Goal: Task Accomplishment & Management: Use online tool/utility

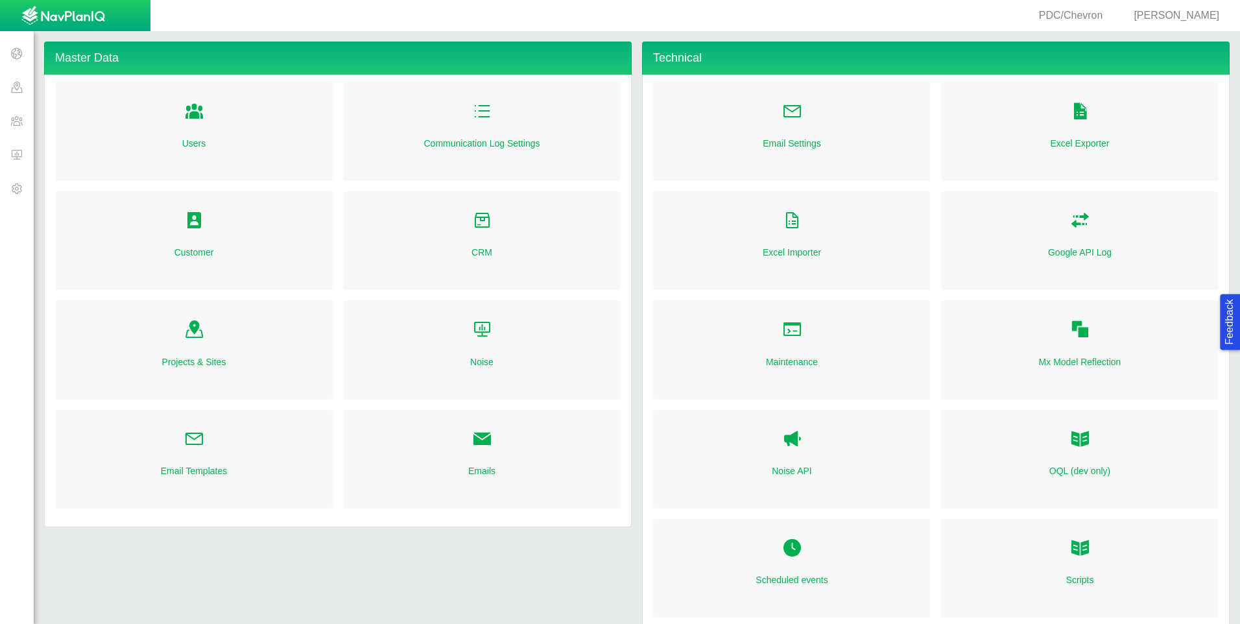
click at [1103, 13] on span "PDC/Chevron" at bounding box center [1071, 15] width 64 height 11
click at [1190, 14] on span "[PERSON_NAME]" at bounding box center [1176, 15] width 86 height 11
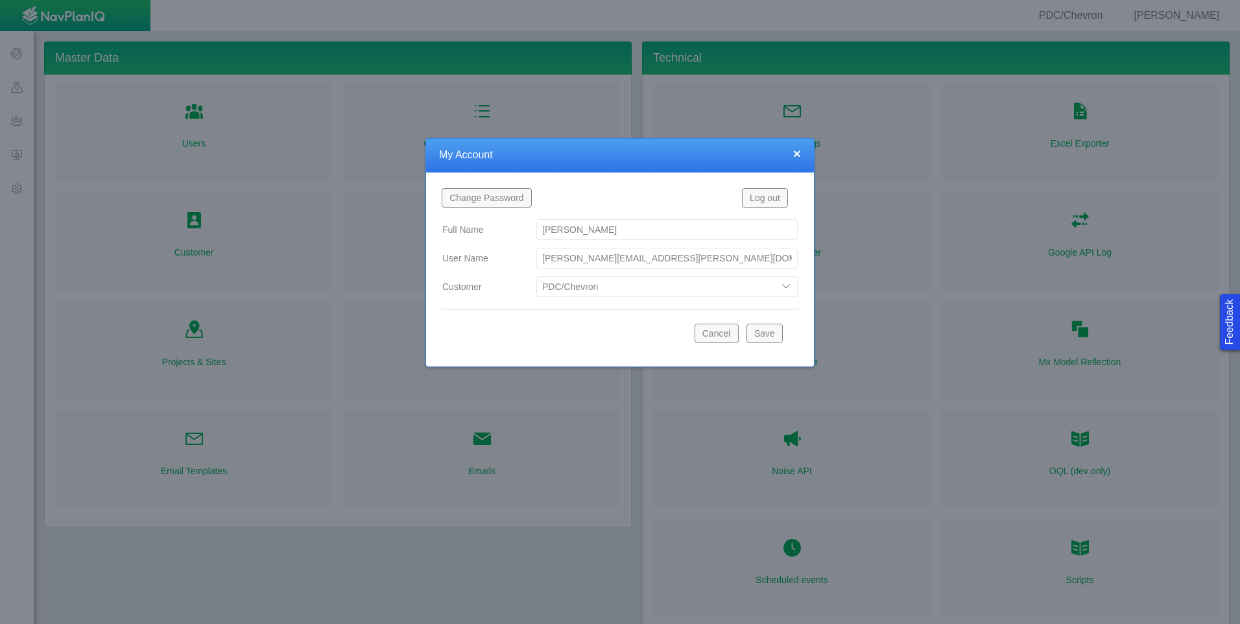
click at [704, 289] on select "Bison Blue Green Solutions Chevron Civitas Koloma Oxy PDC/Chevron Prairie OC Re…" at bounding box center [666, 286] width 261 height 21
click at [536, 276] on select "Bison Blue Green Solutions Chevron Civitas Koloma Oxy PDC/Chevron Prairie OC Re…" at bounding box center [666, 286] width 261 height 21
select select "42784196460046054"
click at [775, 333] on button "Save" at bounding box center [764, 332] width 36 height 19
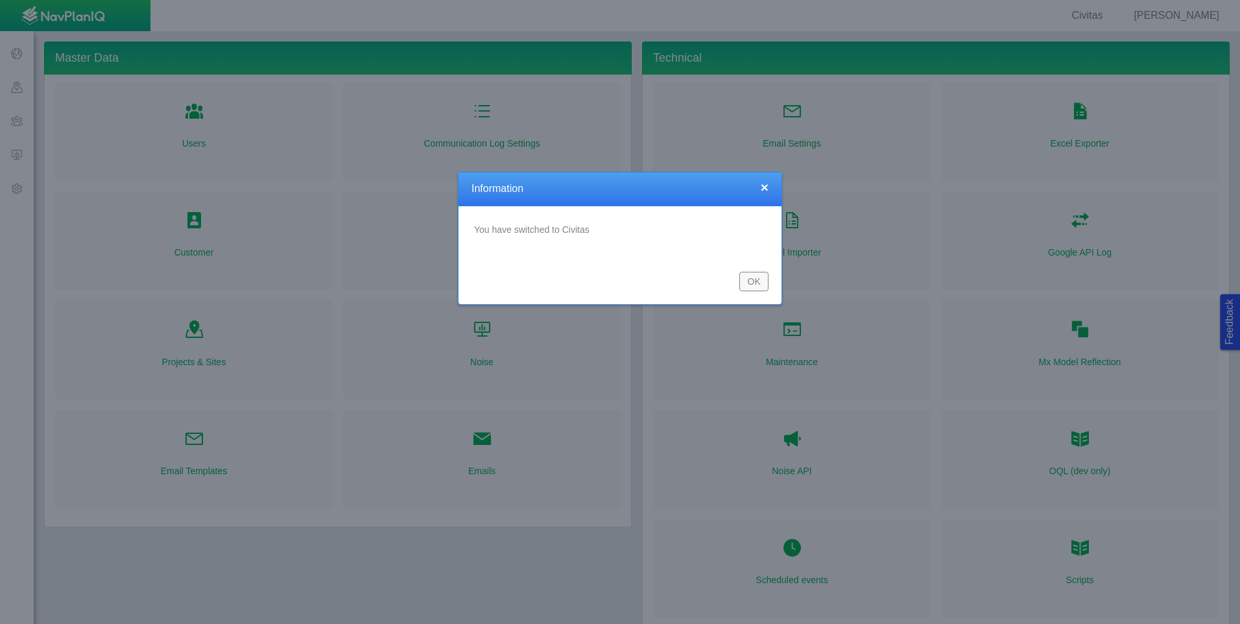
click at [753, 282] on button "OK" at bounding box center [753, 281] width 29 height 19
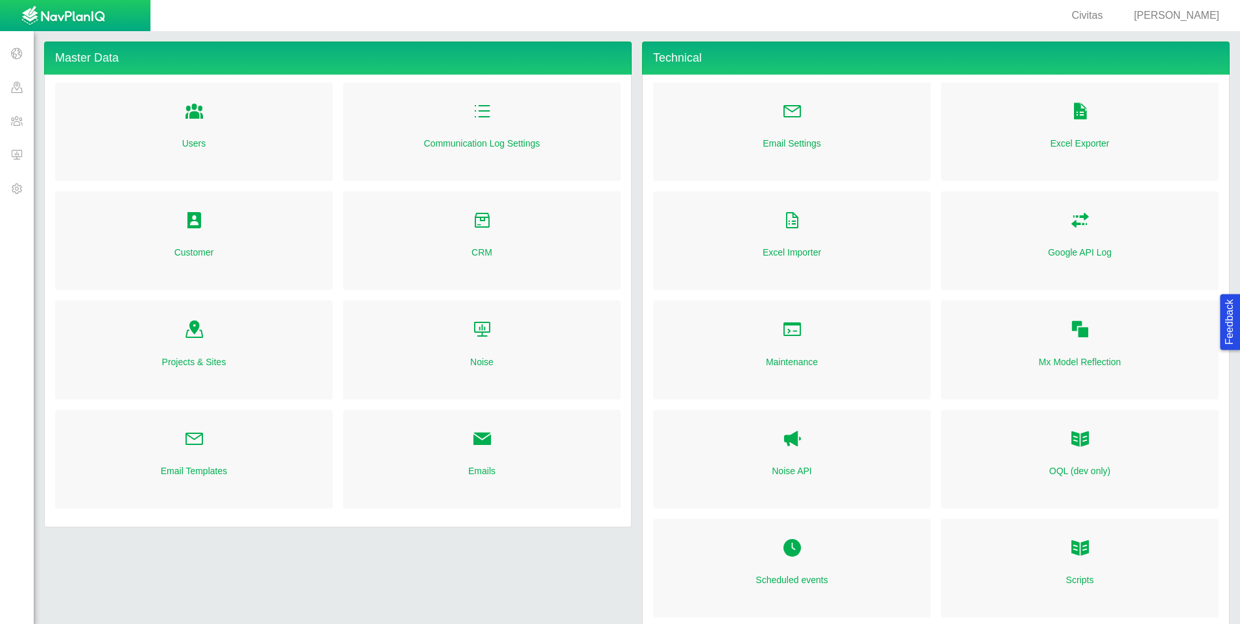
click at [19, 152] on span at bounding box center [17, 154] width 34 height 34
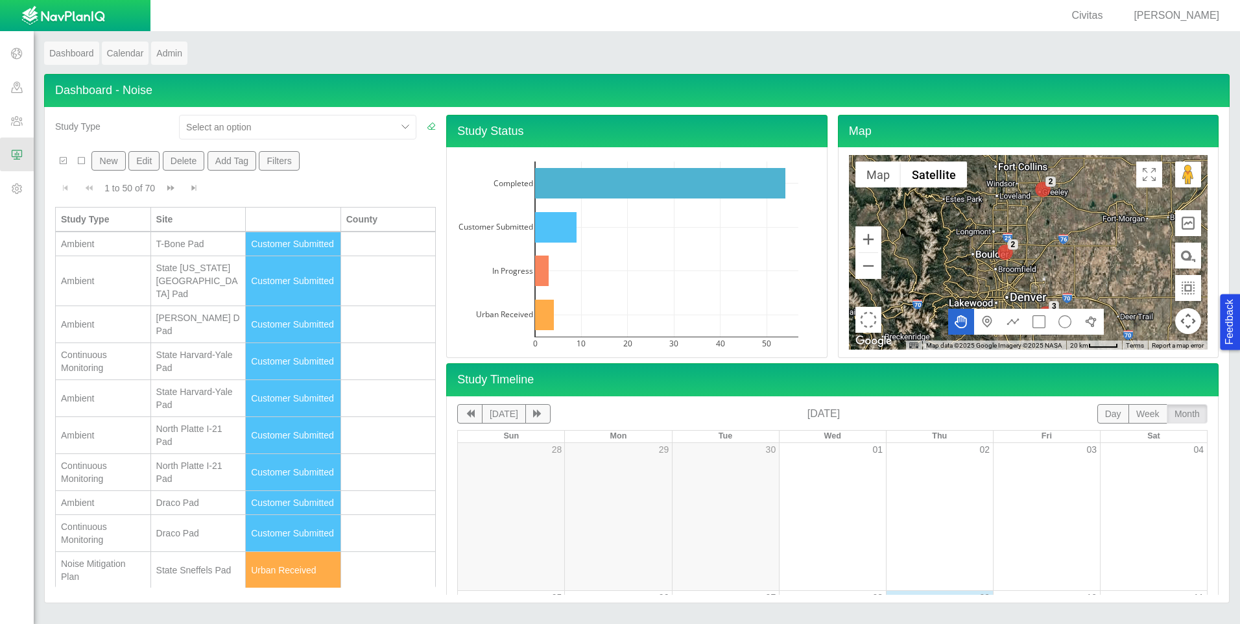
click at [281, 168] on button "Filters" at bounding box center [279, 160] width 41 height 19
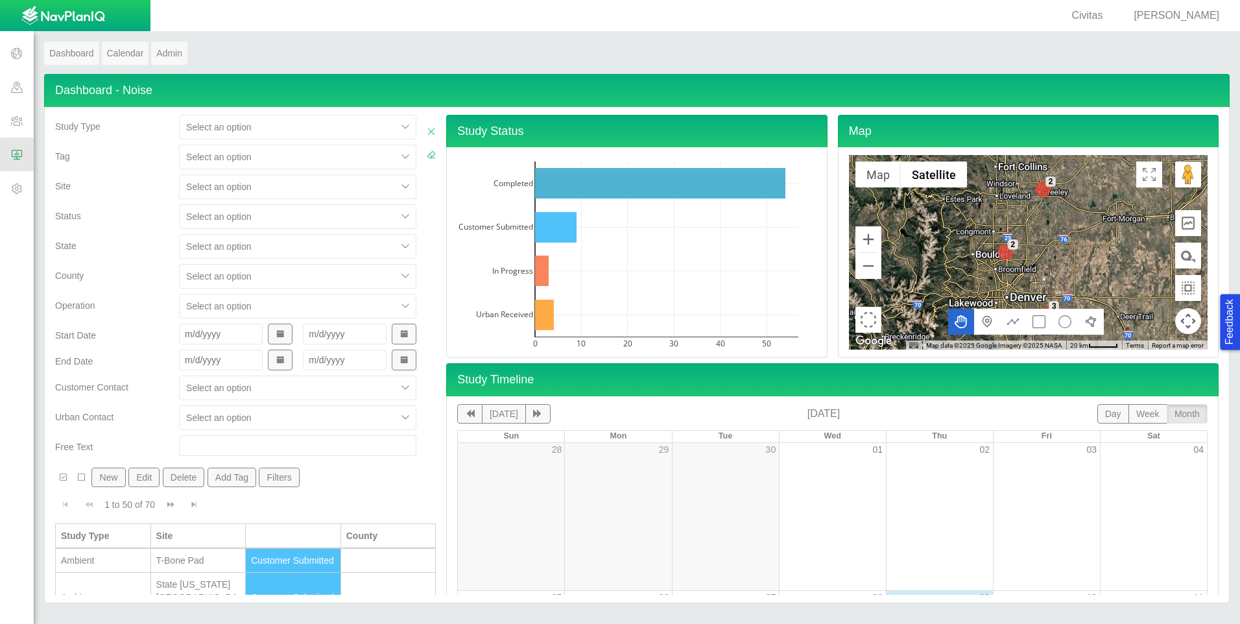
click at [396, 187] on div at bounding box center [405, 186] width 19 height 19
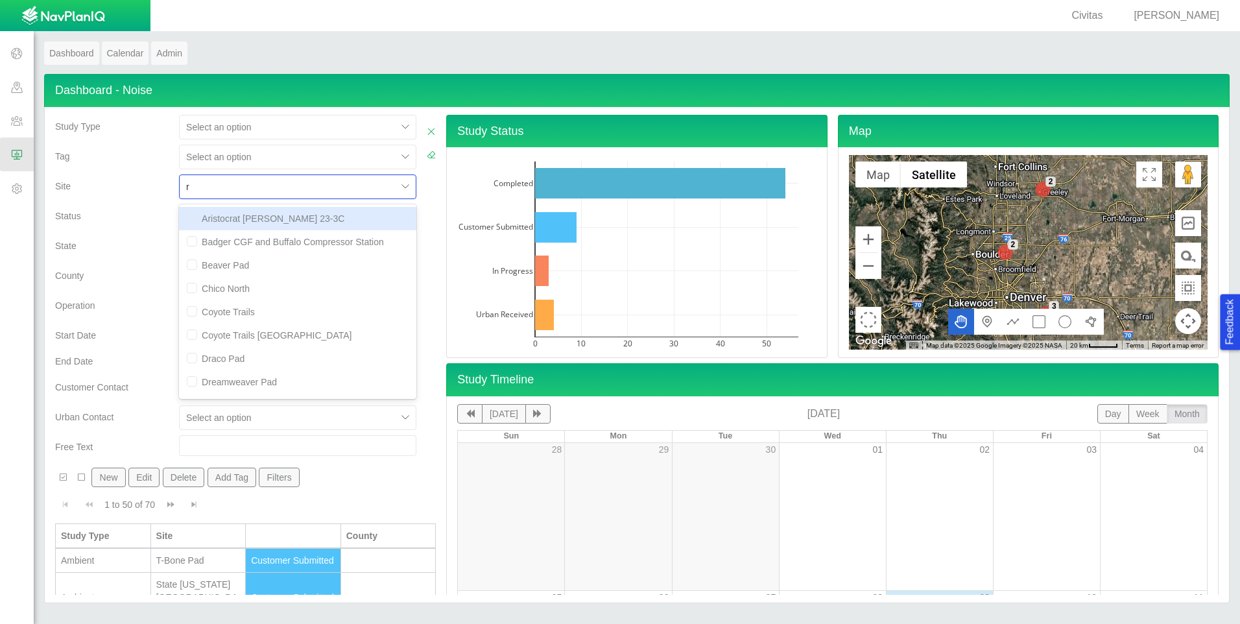
type input "ru"
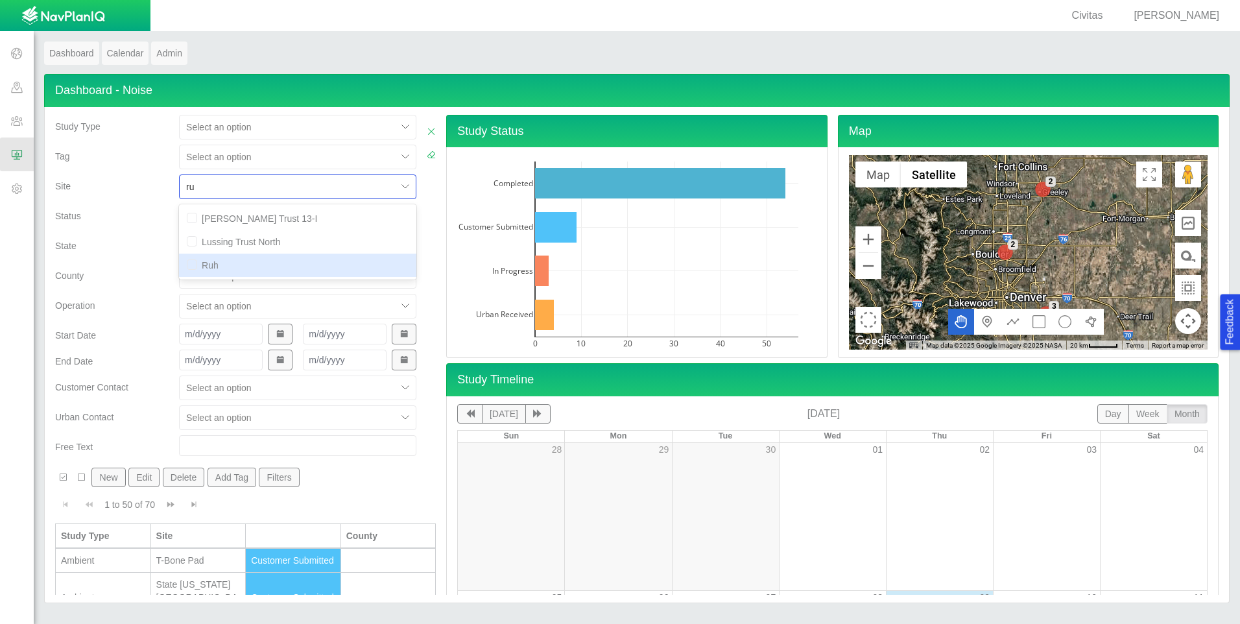
click at [189, 264] on input "checkbox" at bounding box center [192, 264] width 10 height 10
checkbox input "true"
checkbox input "false"
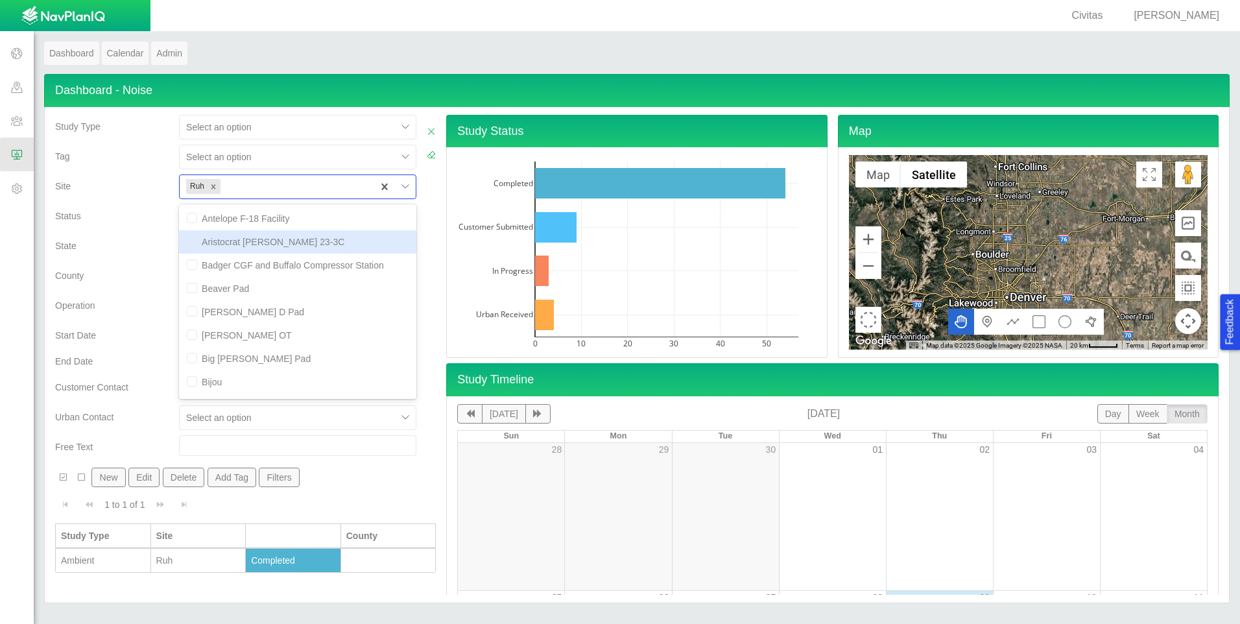
click at [133, 224] on div "Status" at bounding box center [112, 219] width 124 height 30
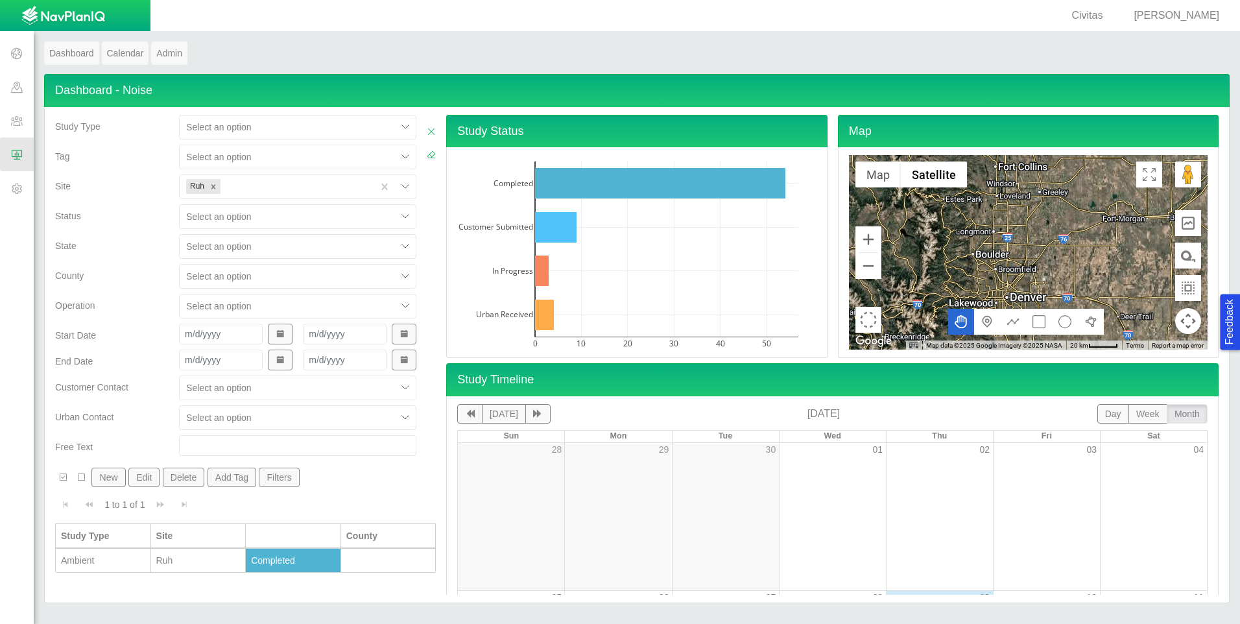
click at [134, 559] on div "Ambient" at bounding box center [103, 560] width 84 height 13
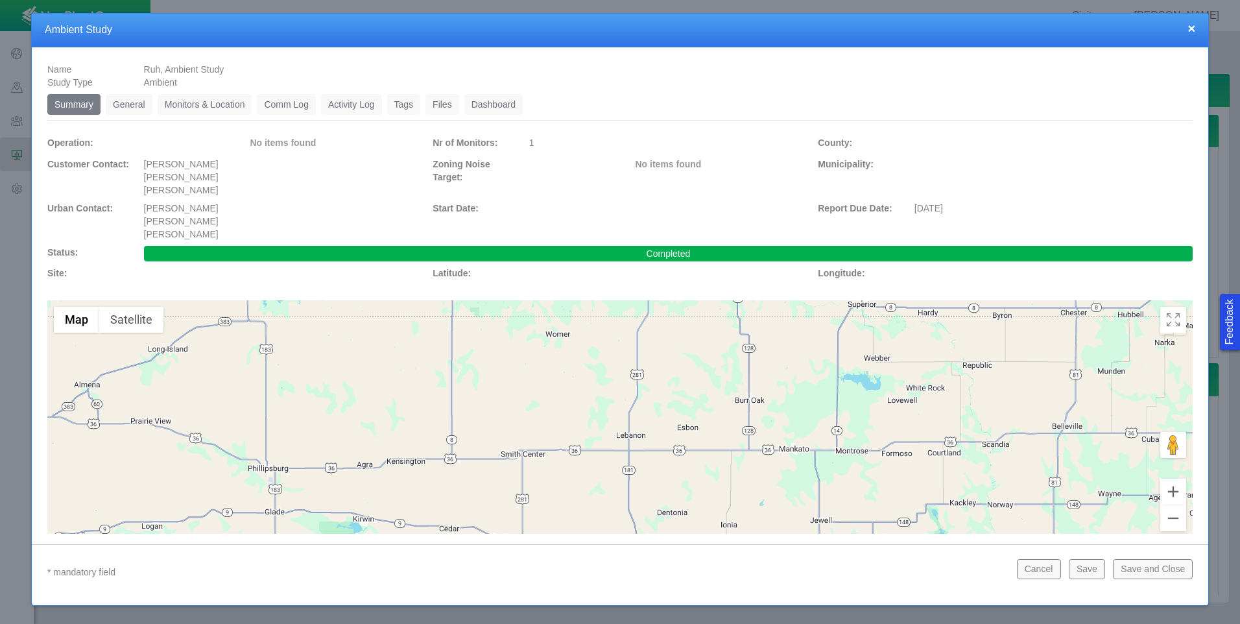
click at [139, 98] on link "General" at bounding box center [129, 104] width 47 height 21
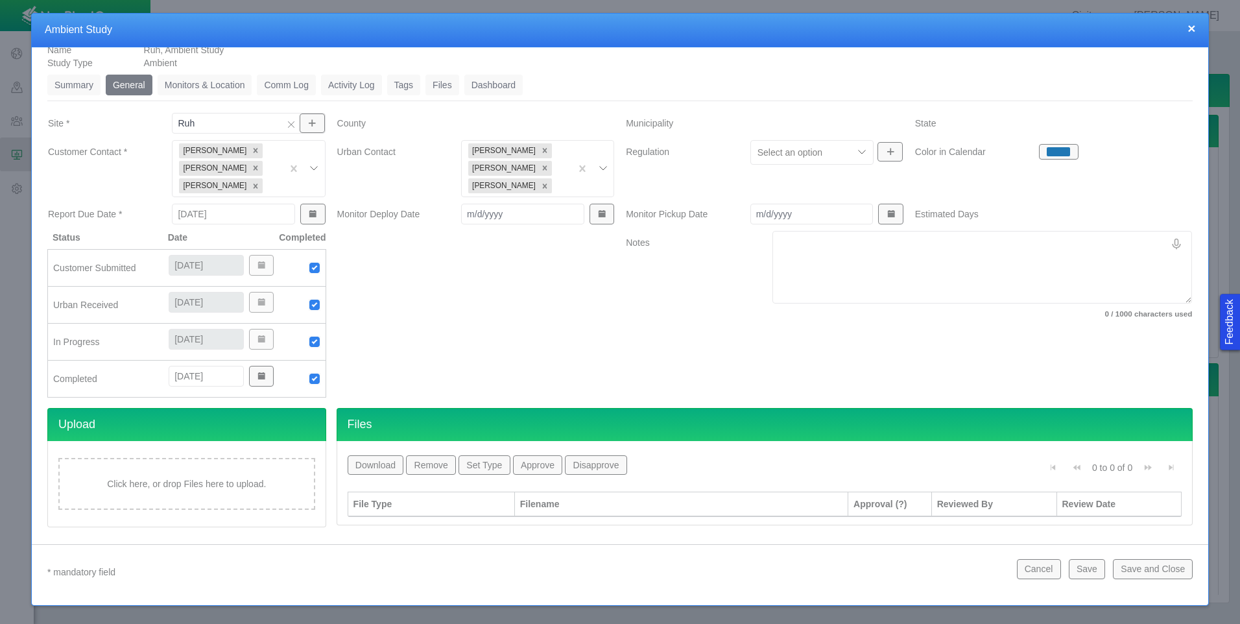
scroll to position [29, 0]
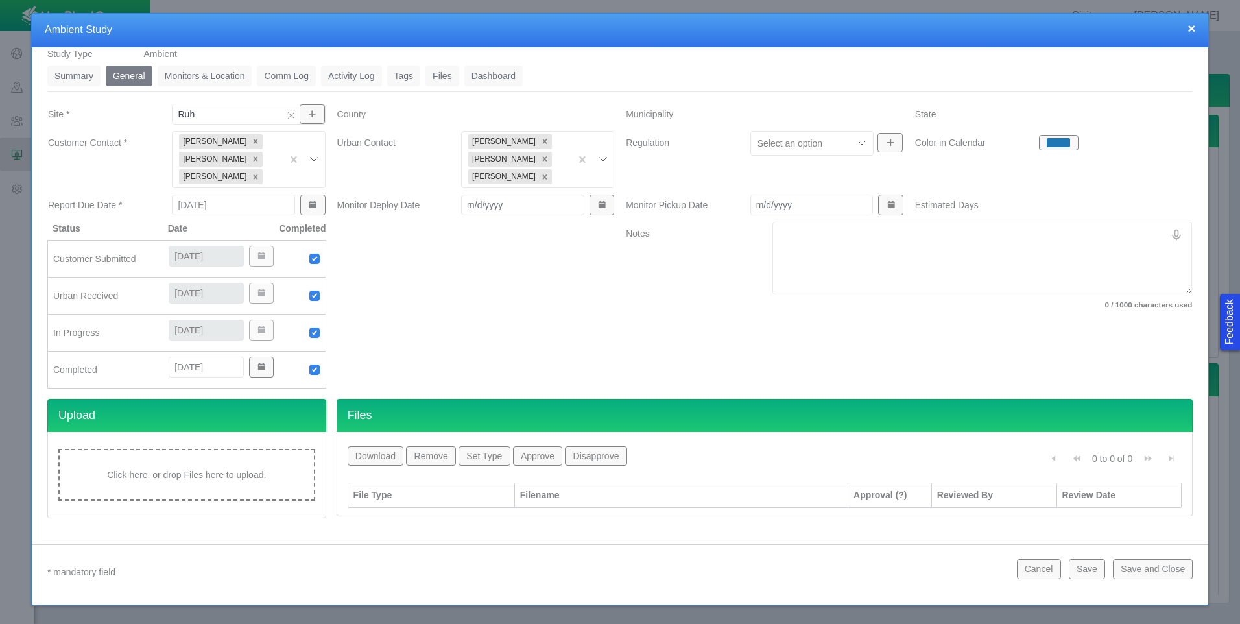
click at [230, 456] on div "Click here, or drop Files here to upload." at bounding box center [186, 475] width 257 height 52
click at [314, 368] on img at bounding box center [315, 370] width 12 height 12
click at [312, 368] on img at bounding box center [315, 370] width 12 height 12
type input "10/9/2025"
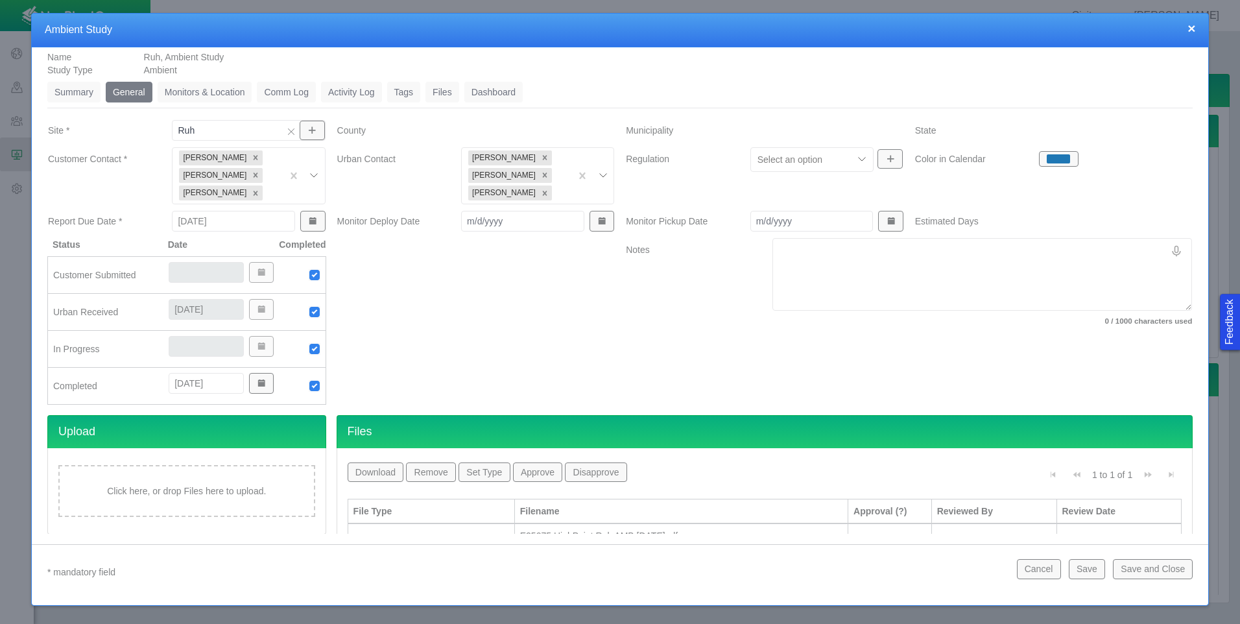
scroll to position [0, 0]
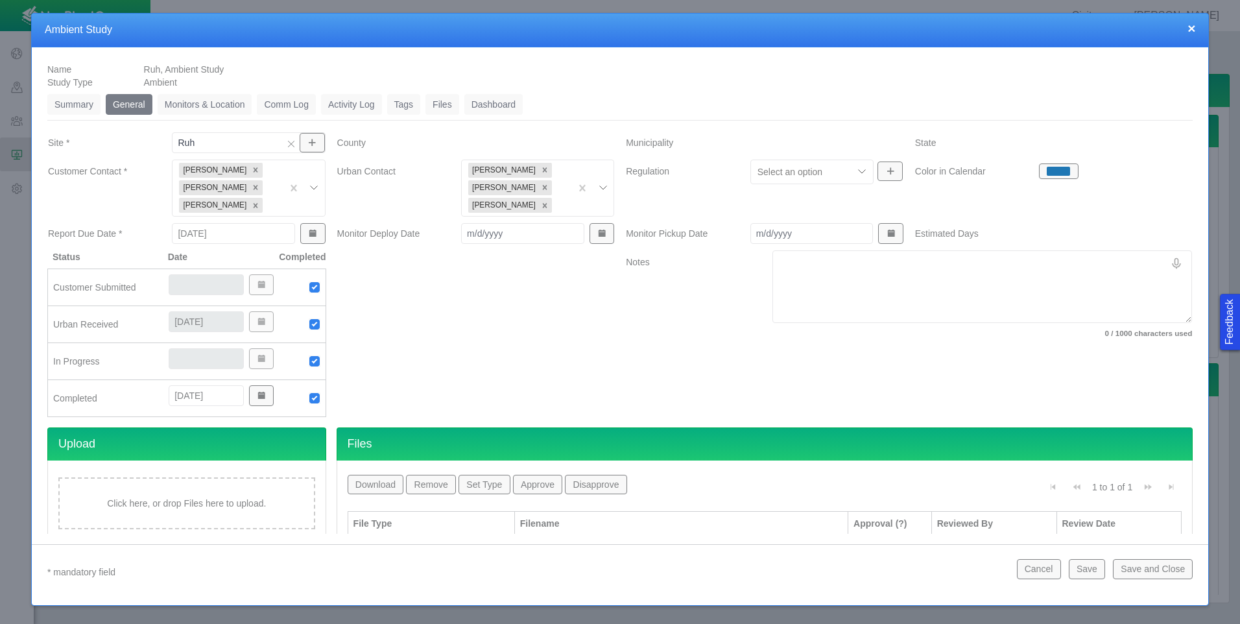
click at [219, 107] on link "Monitors & Location" at bounding box center [205, 104] width 95 height 21
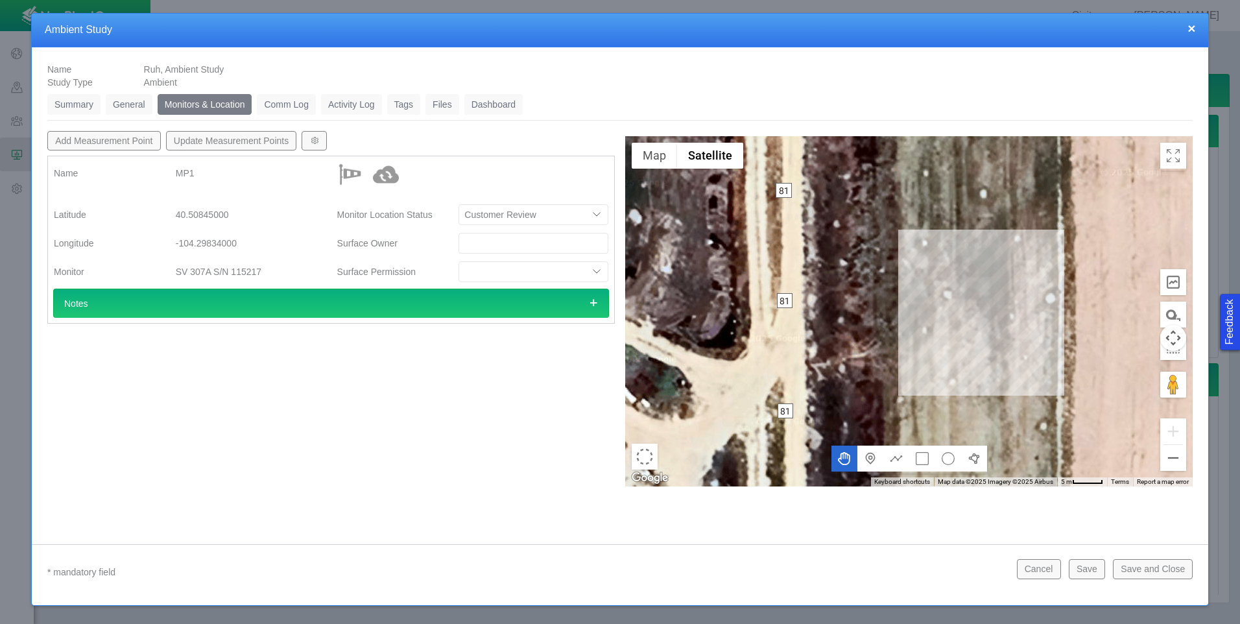
click at [126, 106] on link "General" at bounding box center [129, 104] width 47 height 21
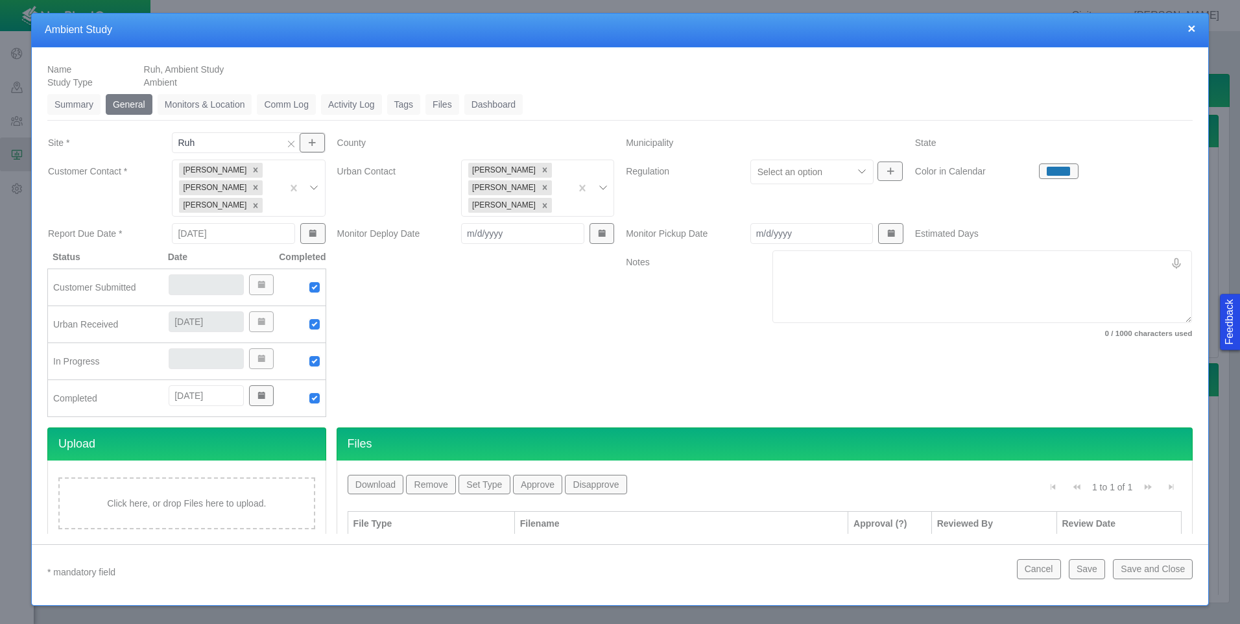
click at [217, 102] on link "Monitors & Location" at bounding box center [205, 104] width 95 height 21
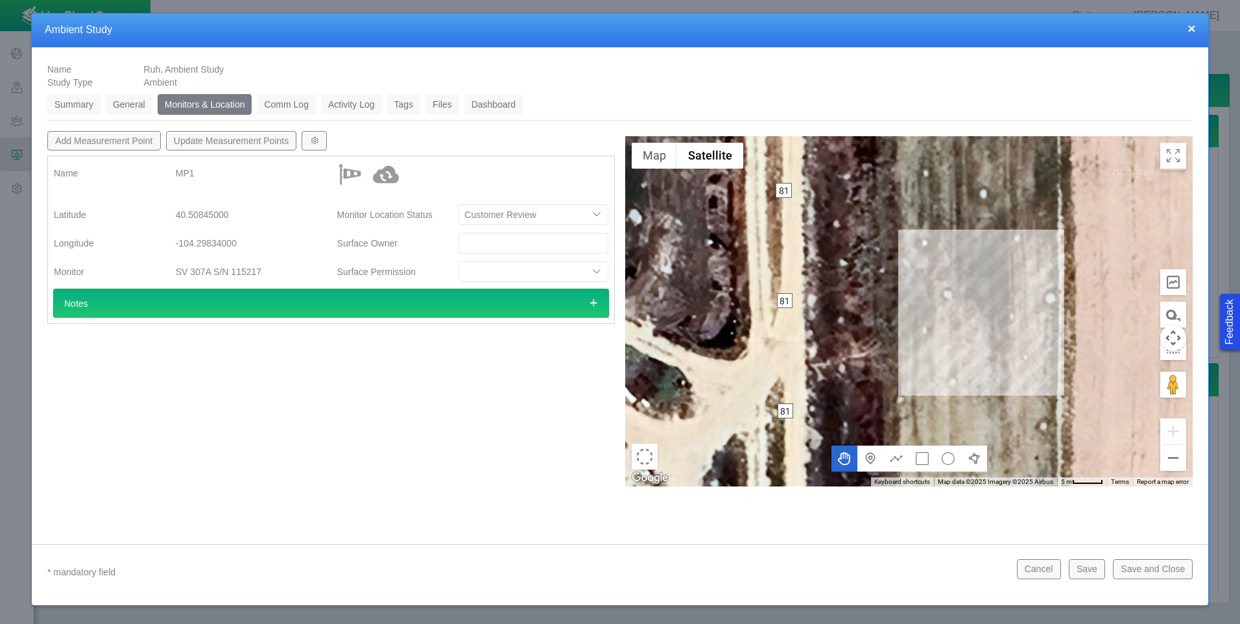
drag, startPoint x: 146, startPoint y: 104, endPoint x: 155, endPoint y: 102, distance: 9.2
click at [147, 103] on link "General" at bounding box center [129, 104] width 47 height 21
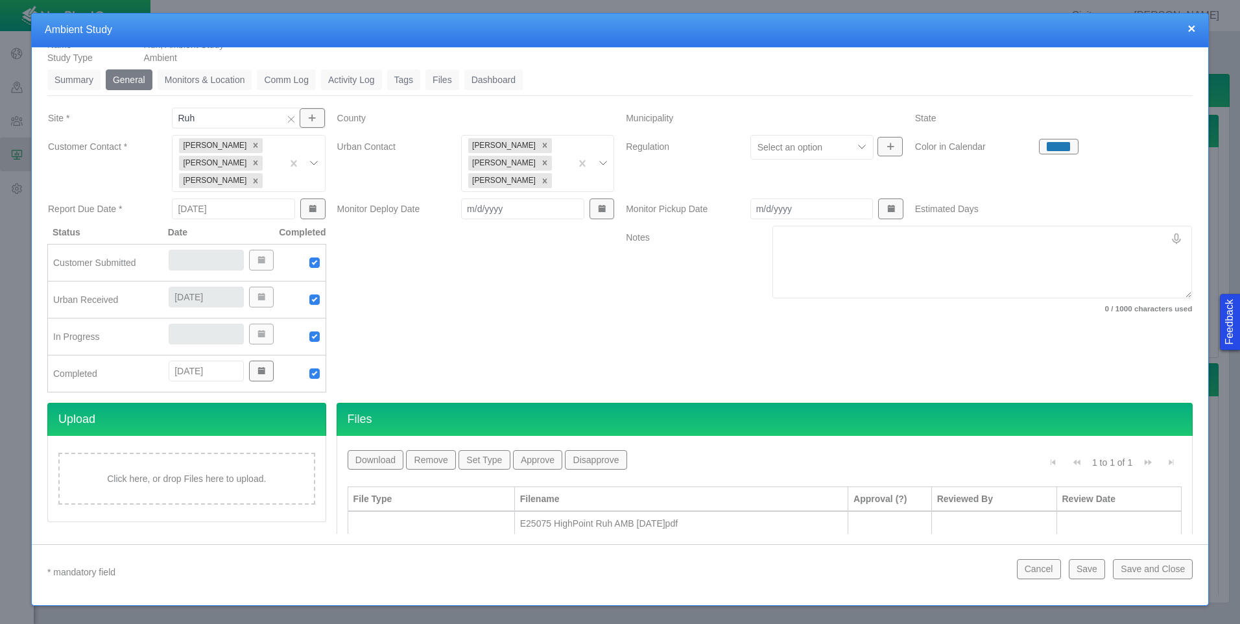
scroll to position [51, 0]
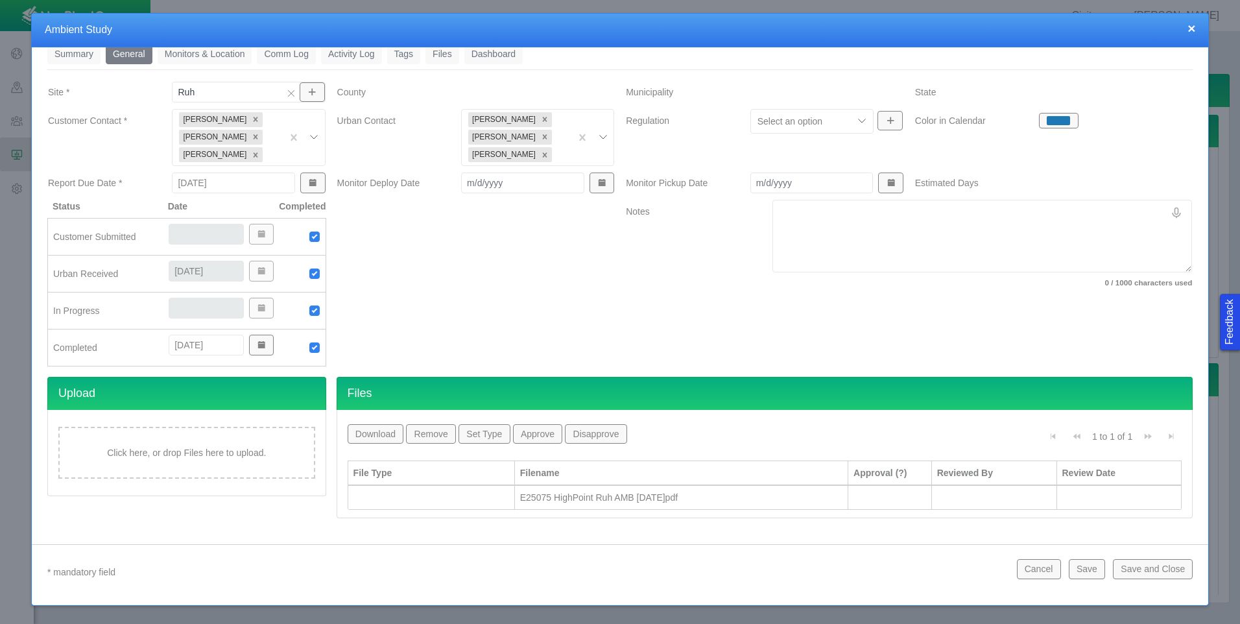
click at [462, 497] on div at bounding box center [431, 497] width 156 height 13
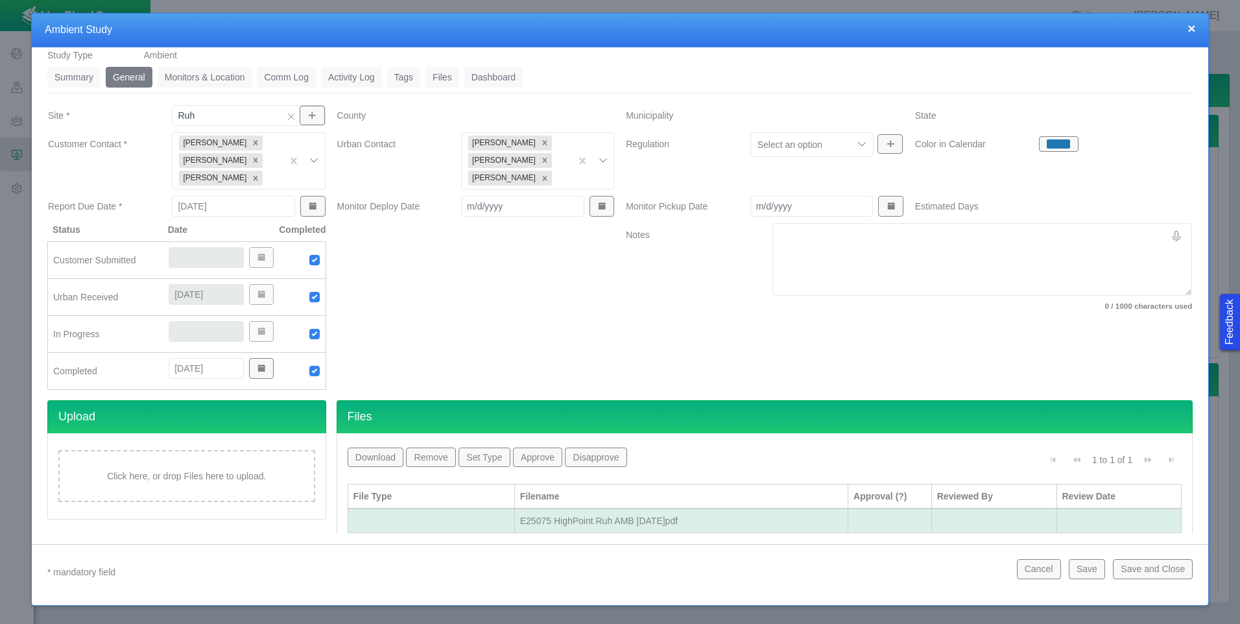
scroll to position [0, 0]
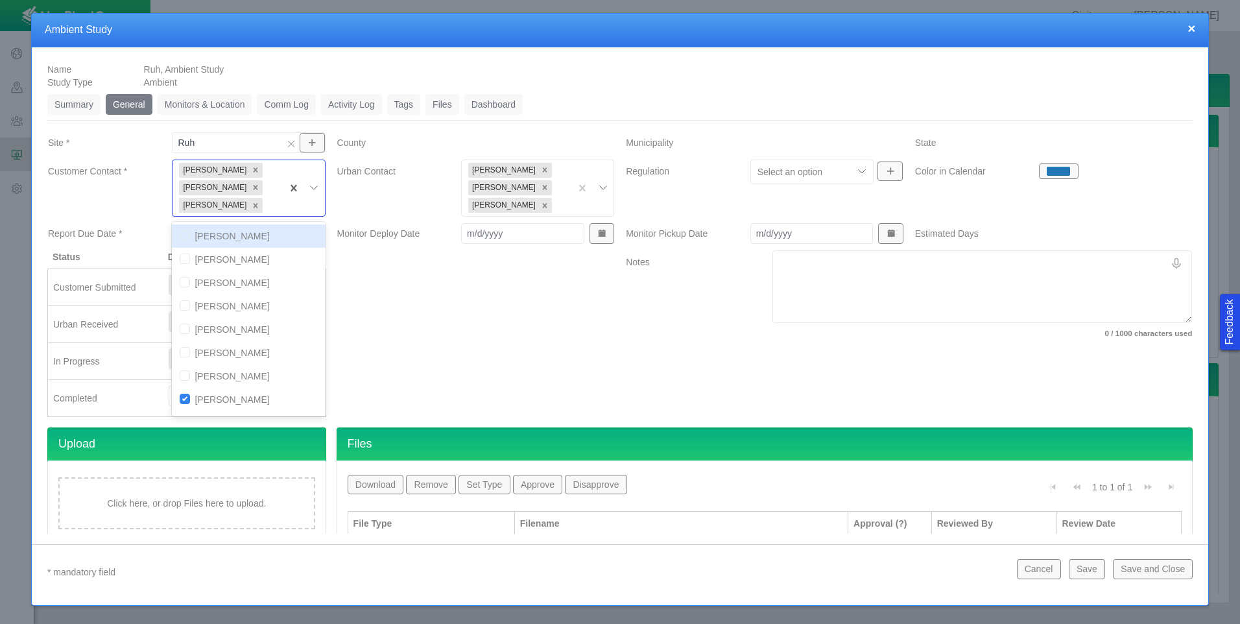
click at [265, 207] on div at bounding box center [270, 206] width 10 height 16
click at [183, 309] on input "checkbox" at bounding box center [185, 308] width 10 height 10
checkbox input "true"
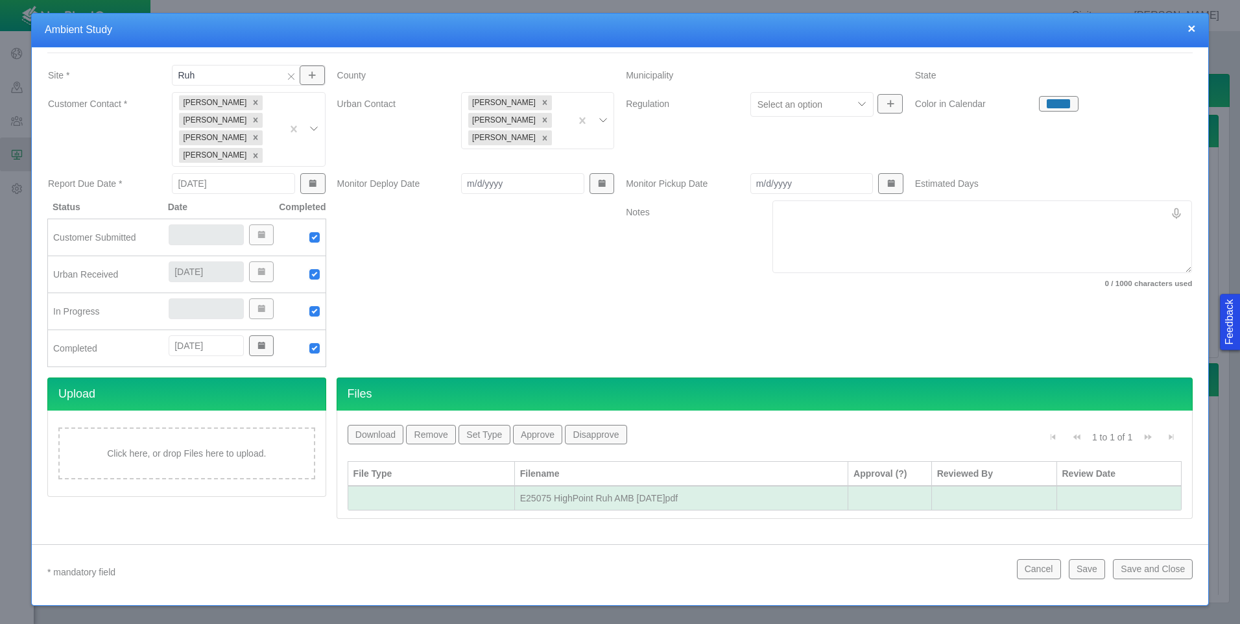
scroll to position [68, 0]
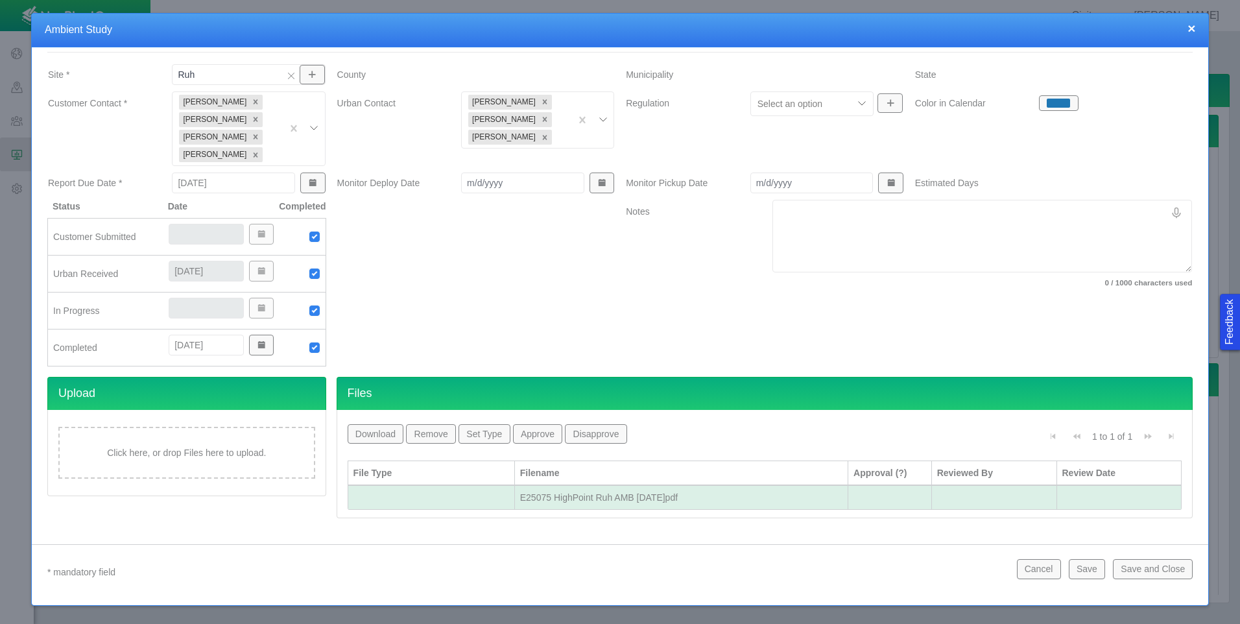
click at [416, 493] on div at bounding box center [431, 497] width 156 height 13
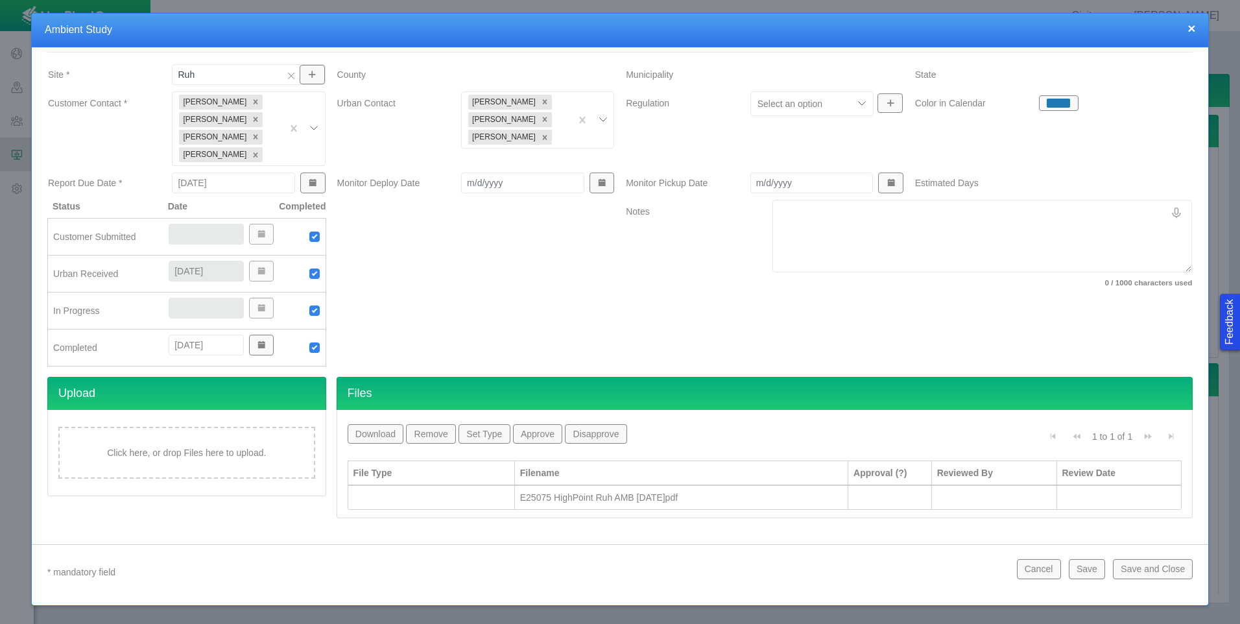
click at [449, 491] on div at bounding box center [431, 497] width 156 height 13
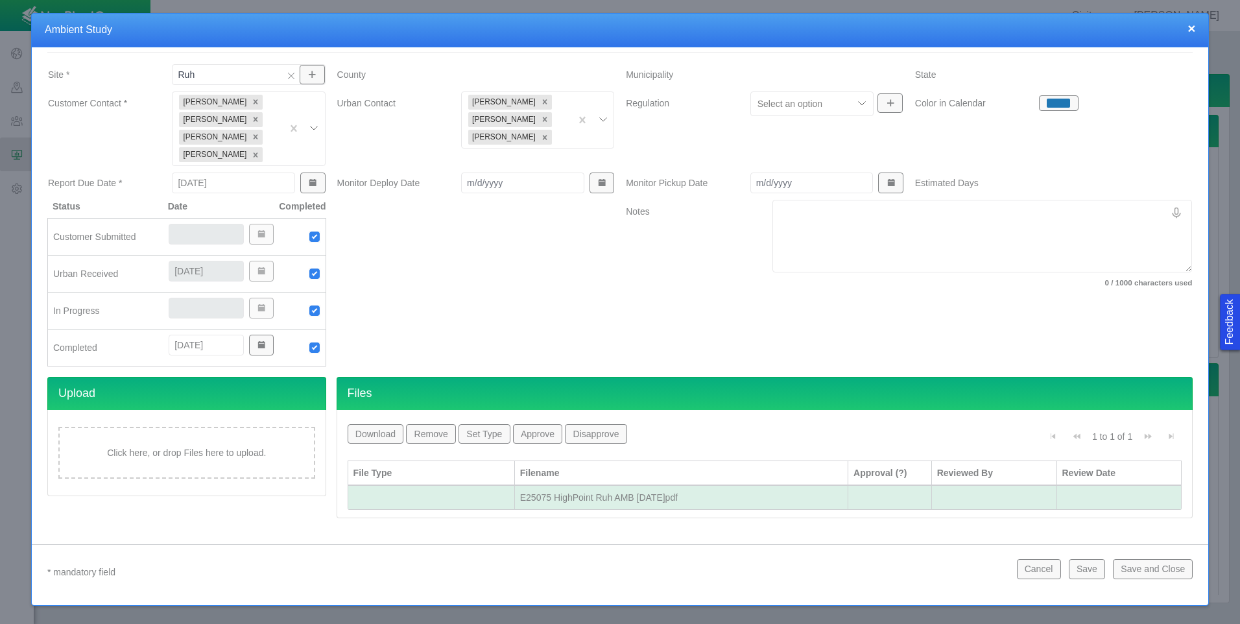
click at [479, 432] on button "Set Type" at bounding box center [483, 433] width 51 height 19
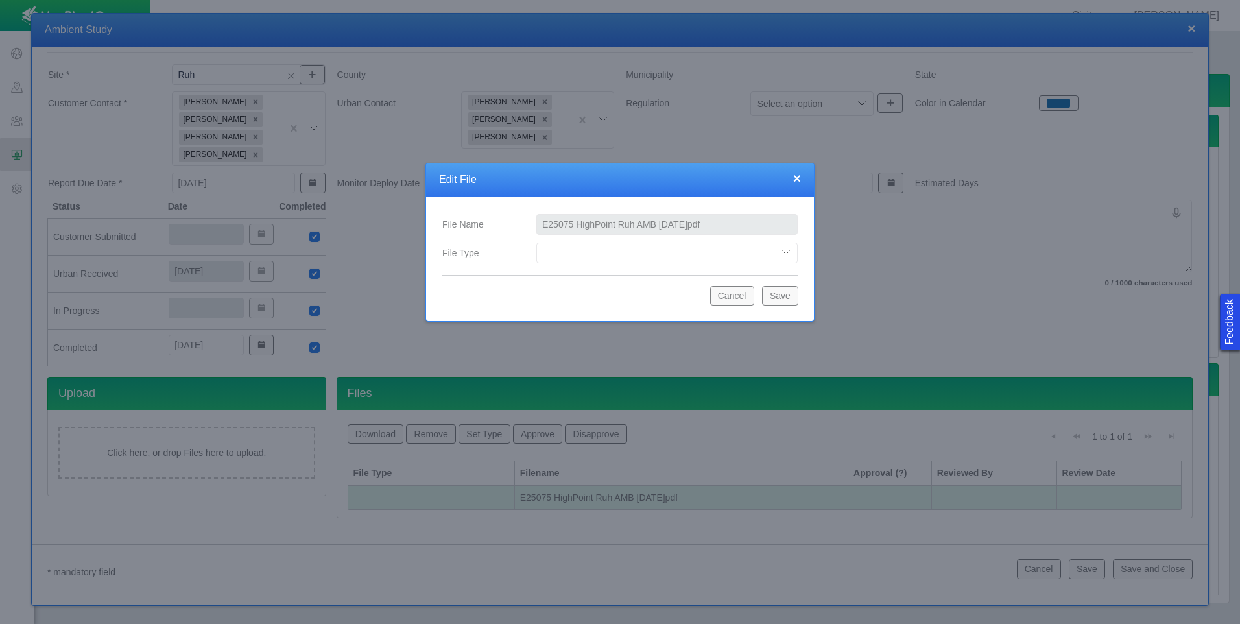
click at [622, 261] on select "Compliance Report Development Plan Draft Report Equipment Info Equipment Layout…" at bounding box center [666, 252] width 261 height 21
select select "Final_Report"
click at [536, 242] on select "Compliance Report Development Plan Draft Report Equipment Info Equipment Layout…" at bounding box center [666, 252] width 261 height 21
click at [776, 296] on button "Save" at bounding box center [780, 295] width 36 height 19
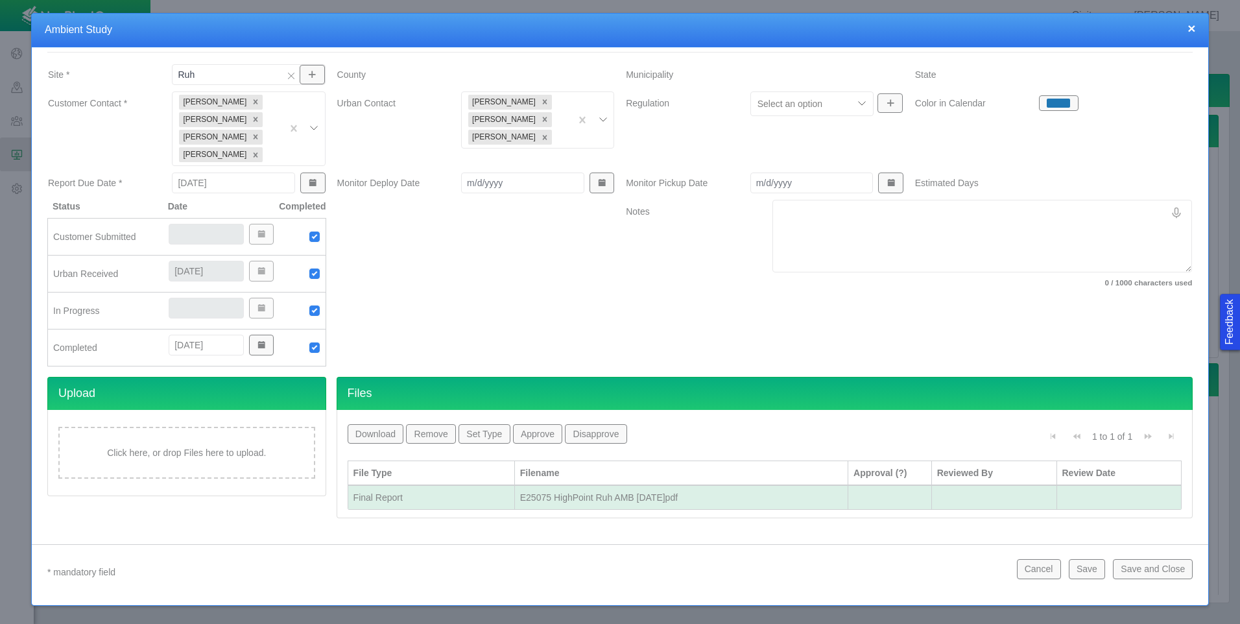
click at [1138, 568] on button "Save and Close" at bounding box center [1152, 568] width 80 height 19
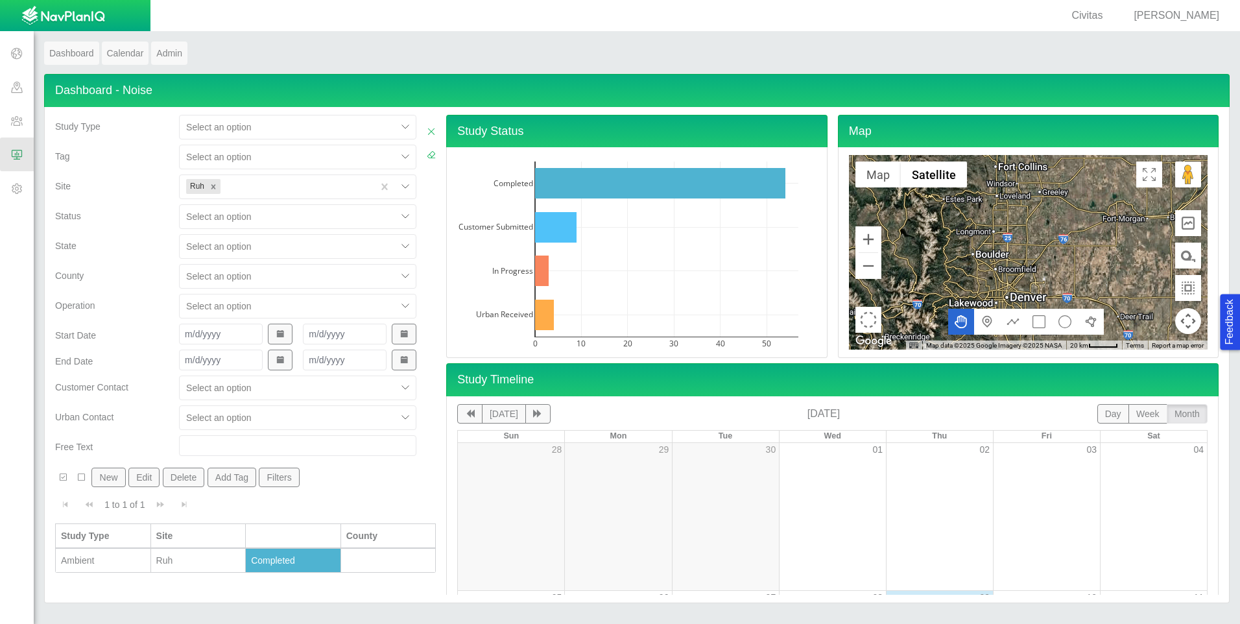
click at [117, 551] on td "Ambient" at bounding box center [103, 560] width 95 height 24
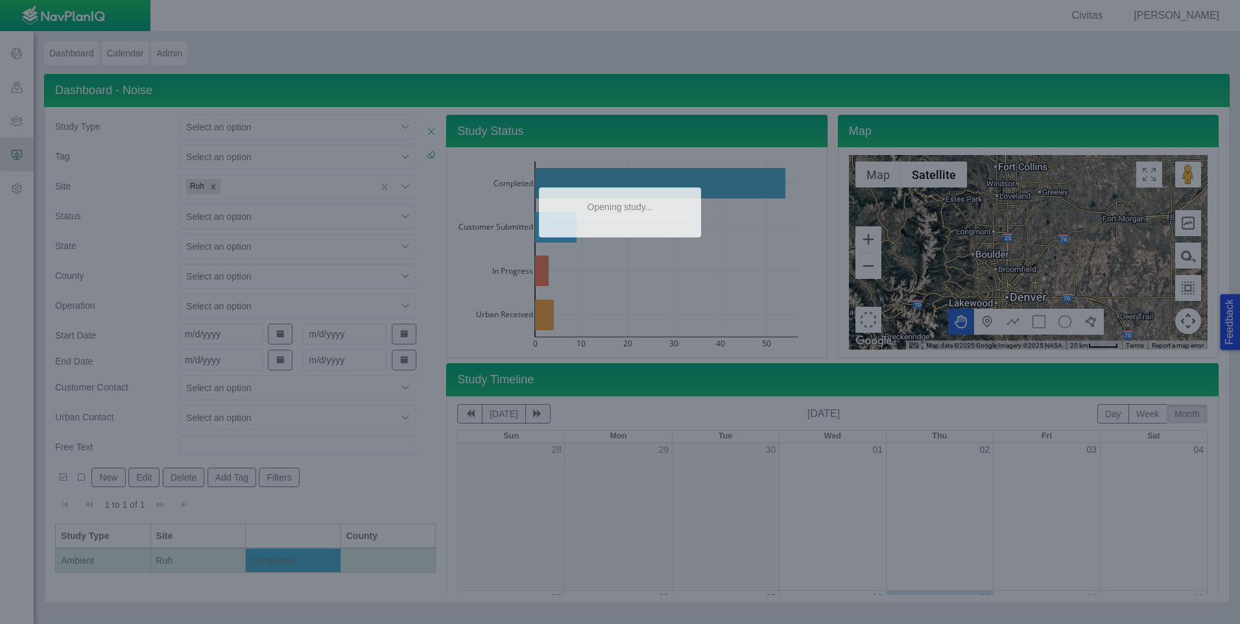
type textarea "x"
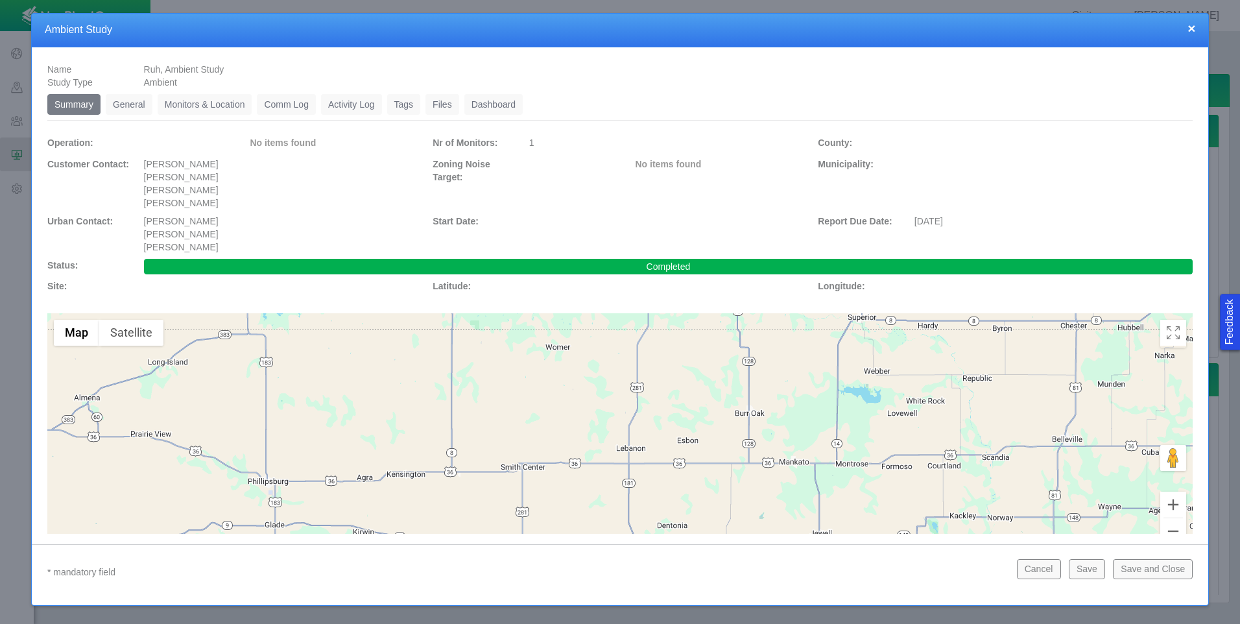
click at [135, 104] on link "General" at bounding box center [129, 104] width 47 height 21
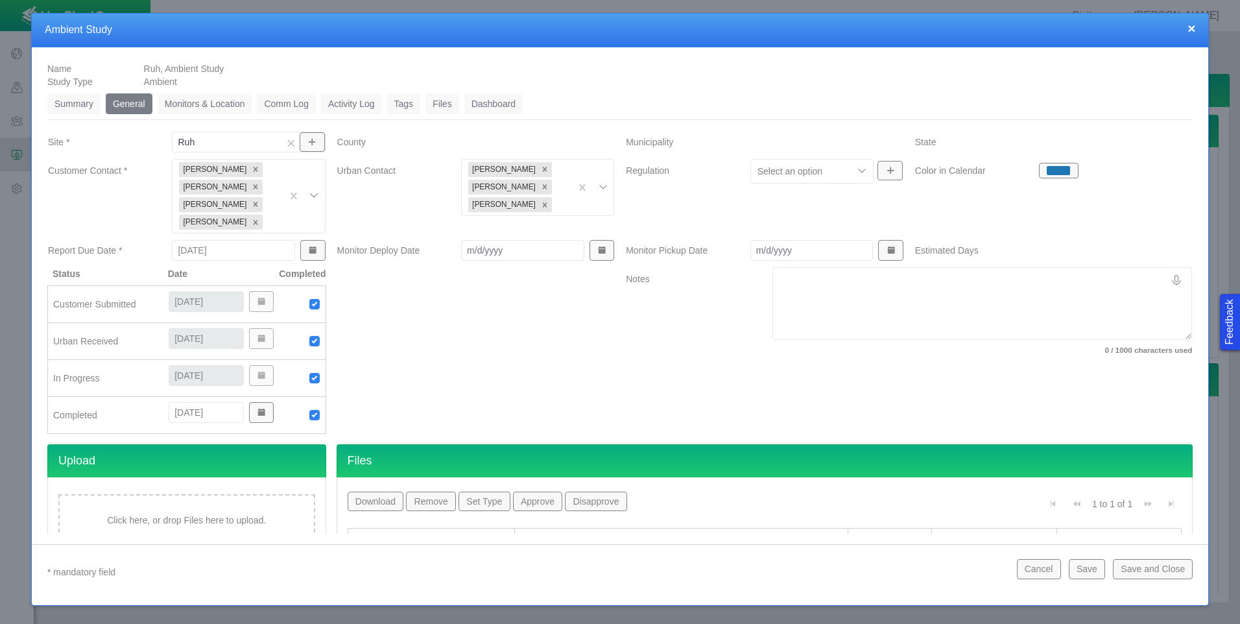
scroll to position [0, 0]
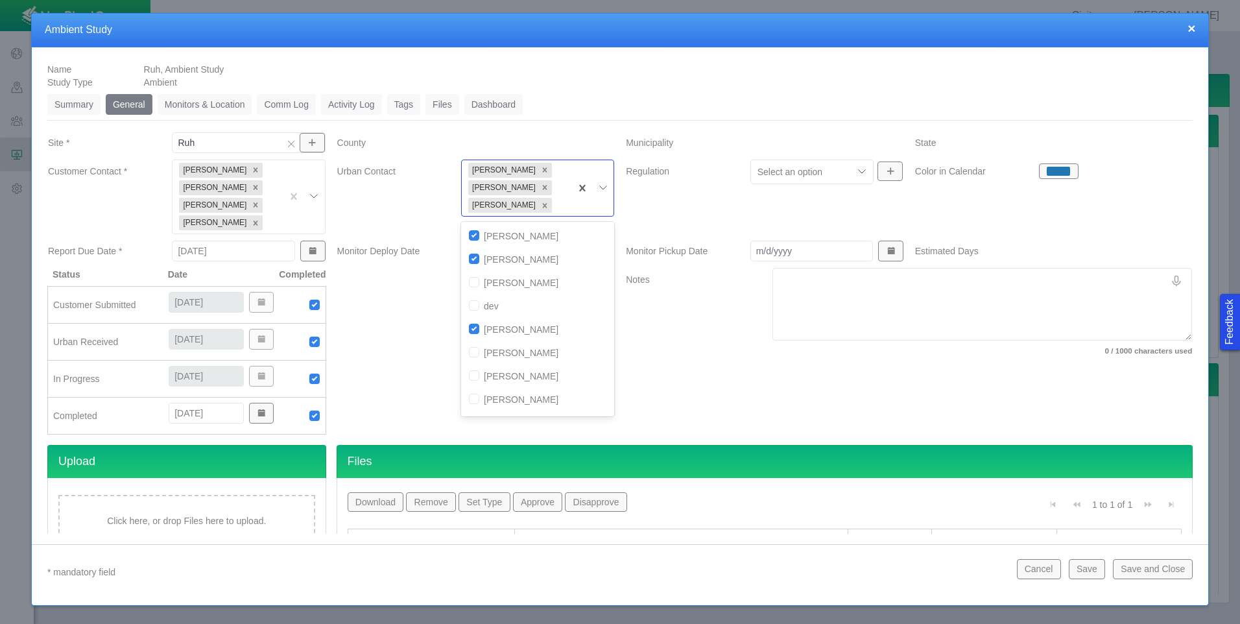
click at [601, 191] on div at bounding box center [603, 187] width 19 height 19
click at [472, 412] on input "checkbox" at bounding box center [474, 409] width 10 height 10
checkbox input "true"
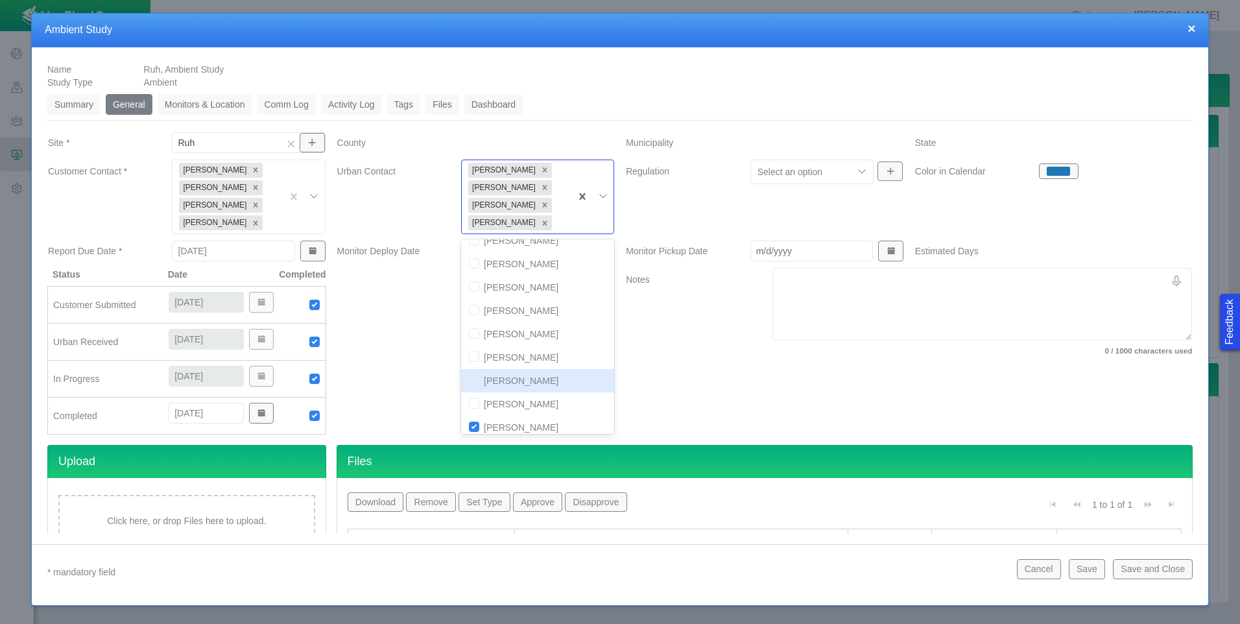
click at [722, 358] on label "Notes" at bounding box center [688, 314] width 147 height 92
click at [772, 340] on textarea "Notes" at bounding box center [981, 304] width 419 height 73
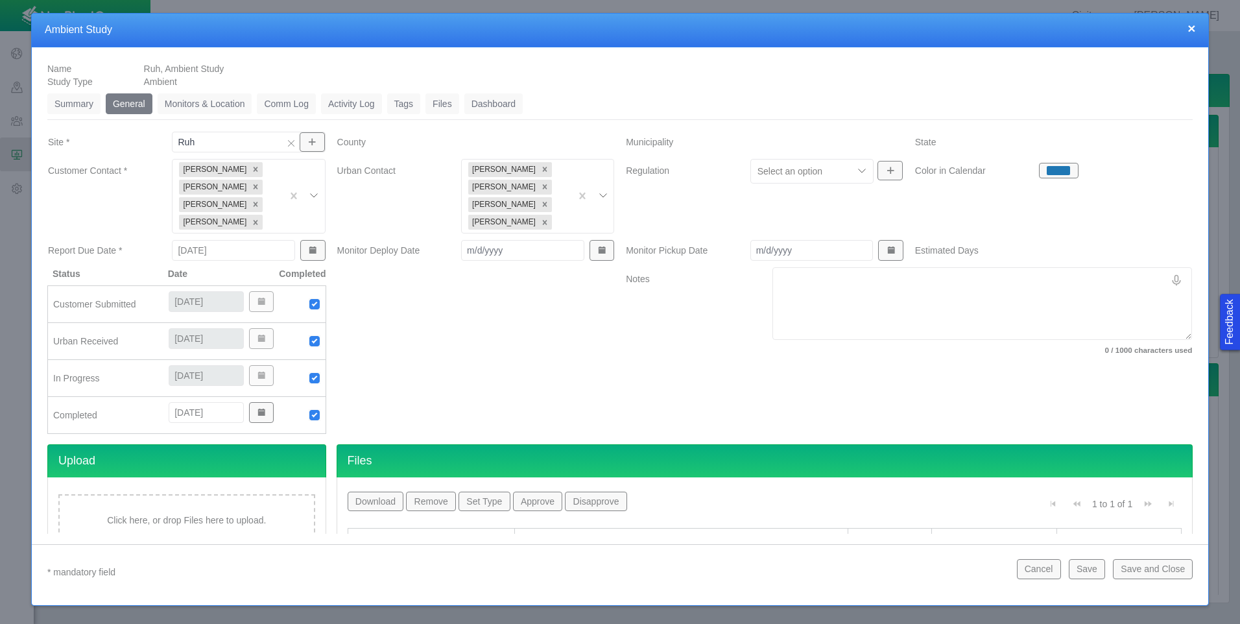
scroll to position [0, 0]
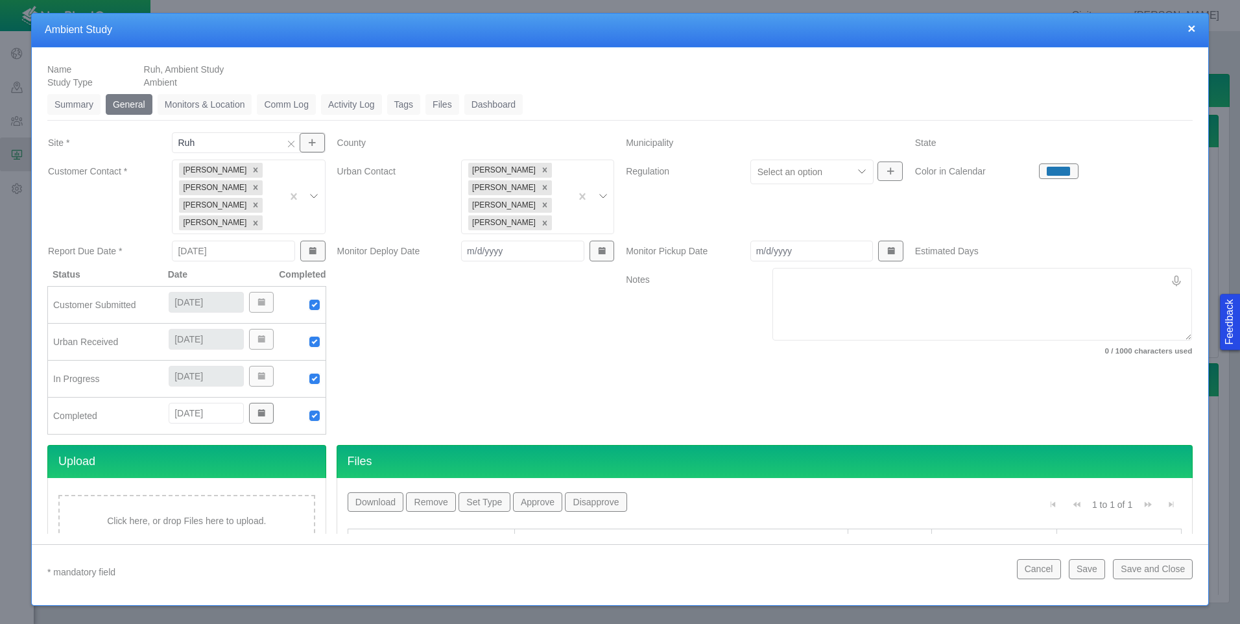
click at [1084, 570] on button "Save" at bounding box center [1086, 568] width 36 height 19
click at [1192, 28] on button "×" at bounding box center [1191, 28] width 8 height 14
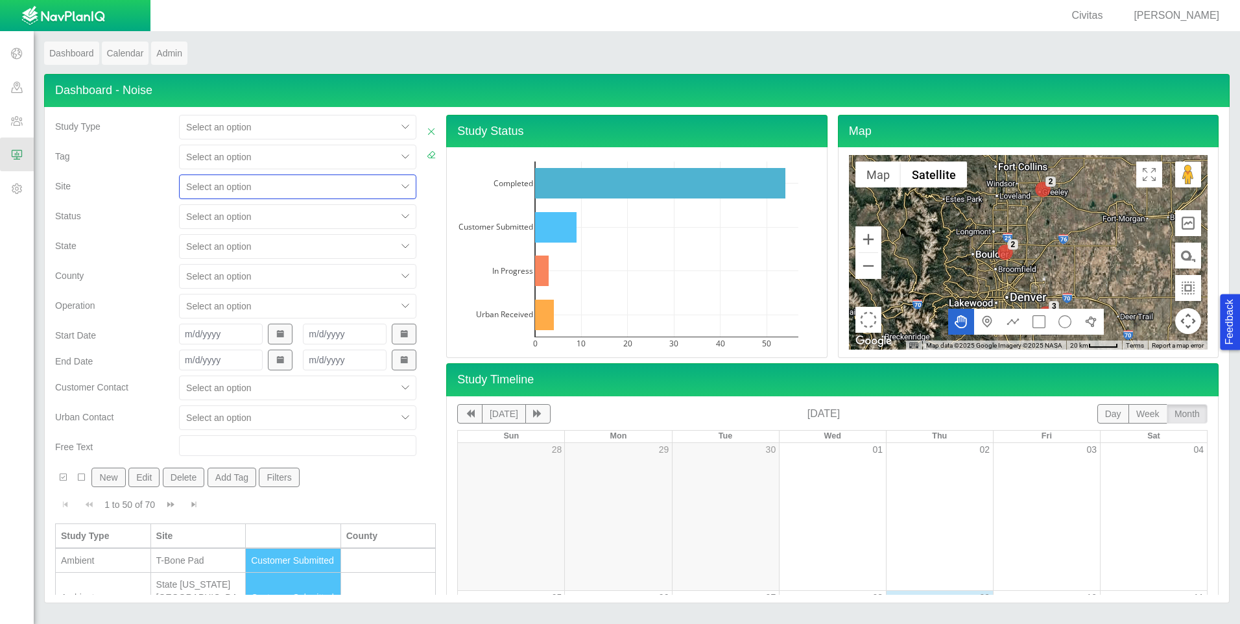
click at [434, 84] on h4 "Dashboard - Noise" at bounding box center [636, 90] width 1185 height 33
